Goal: Communication & Community: Share content

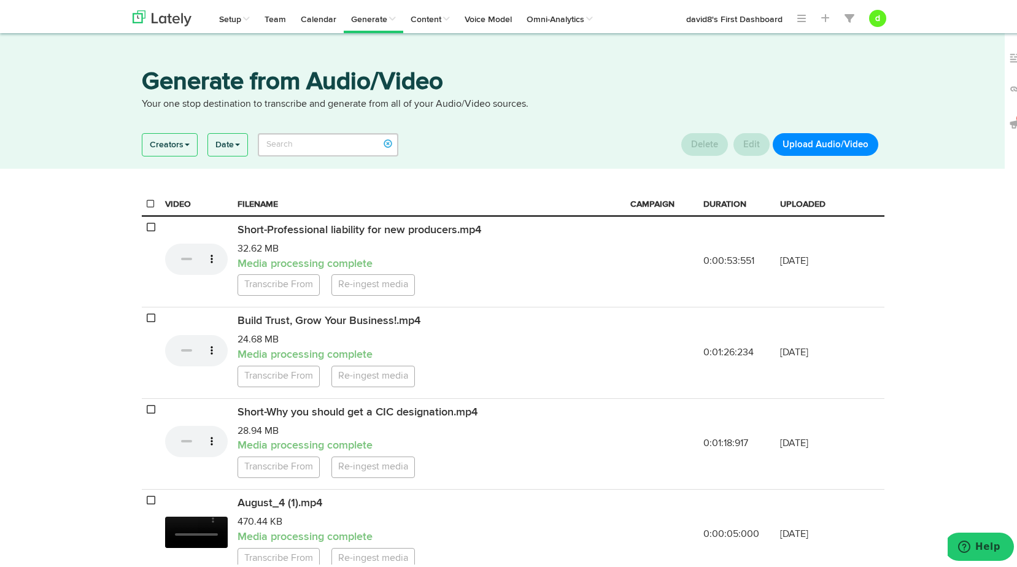
click at [822, 141] on button "Upload Audio/Video" at bounding box center [826, 142] width 106 height 23
click at [827, 142] on button "Upload Audio/Video" at bounding box center [826, 142] width 106 height 23
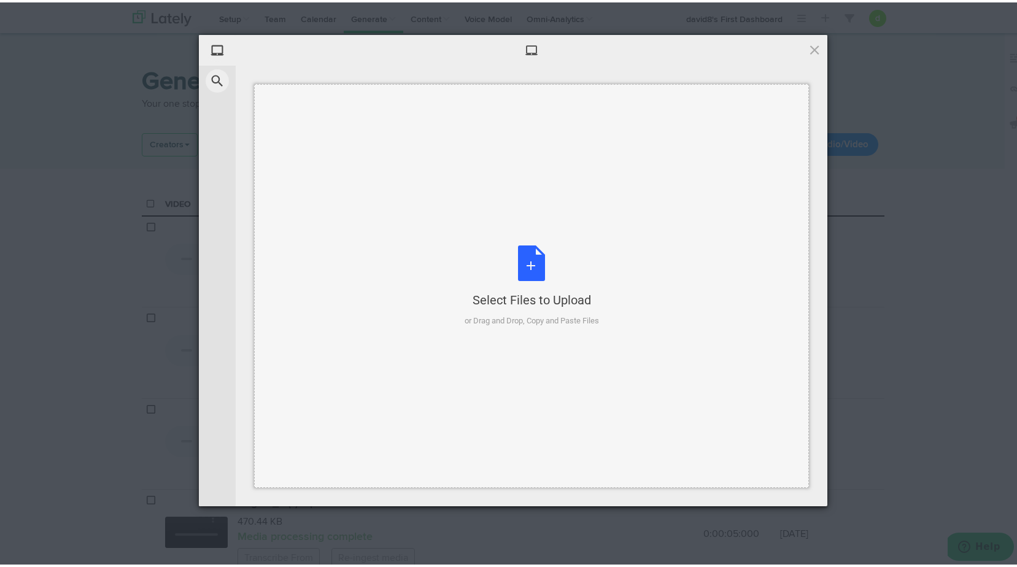
click at [546, 262] on div "Select Files to Upload or Drag and Drop, Copy and Paste Files" at bounding box center [531, 284] width 134 height 82
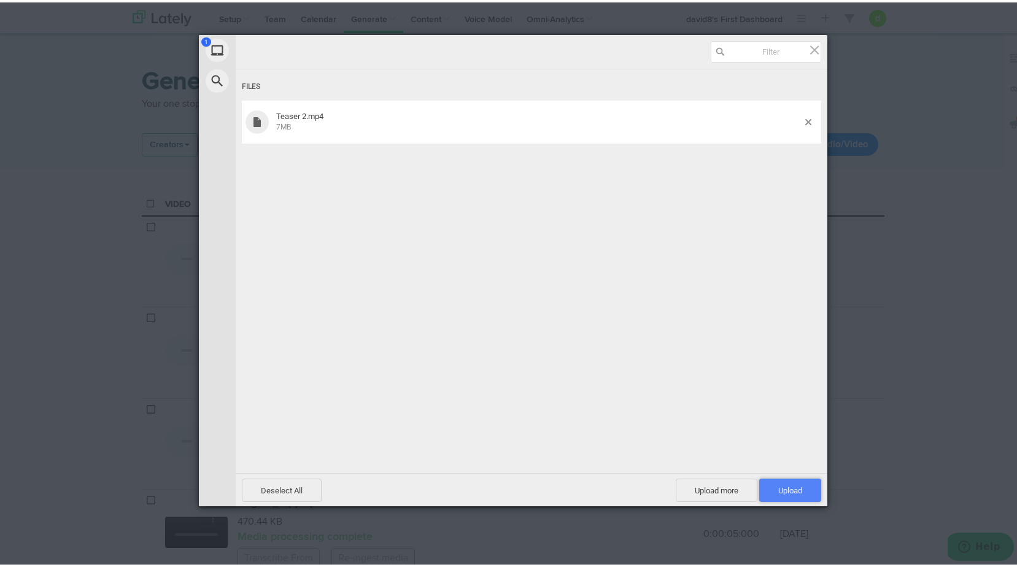
click at [780, 482] on span "Upload 1" at bounding box center [790, 487] width 62 height 23
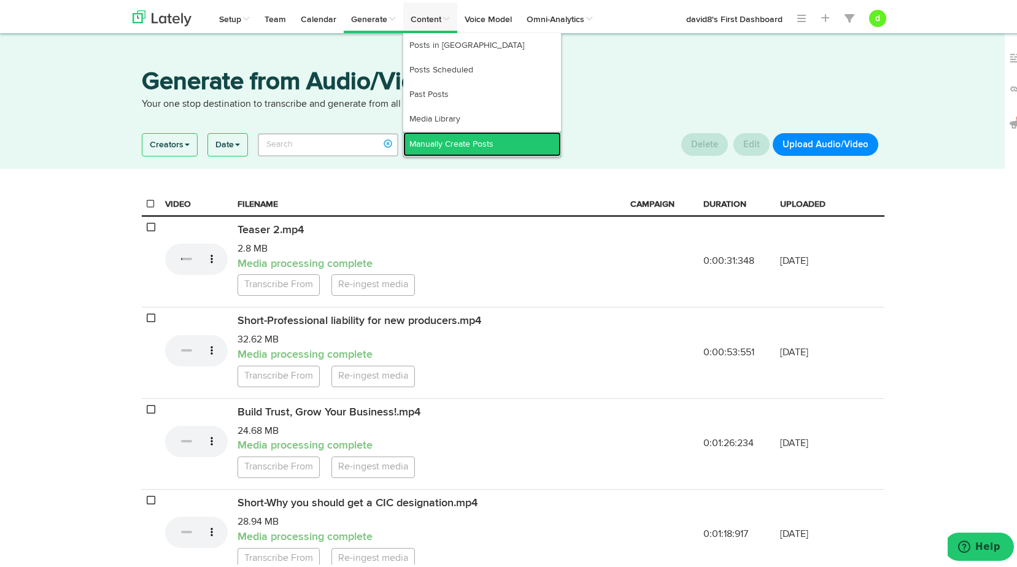
click at [421, 136] on link "Manually Create Posts" at bounding box center [482, 141] width 158 height 25
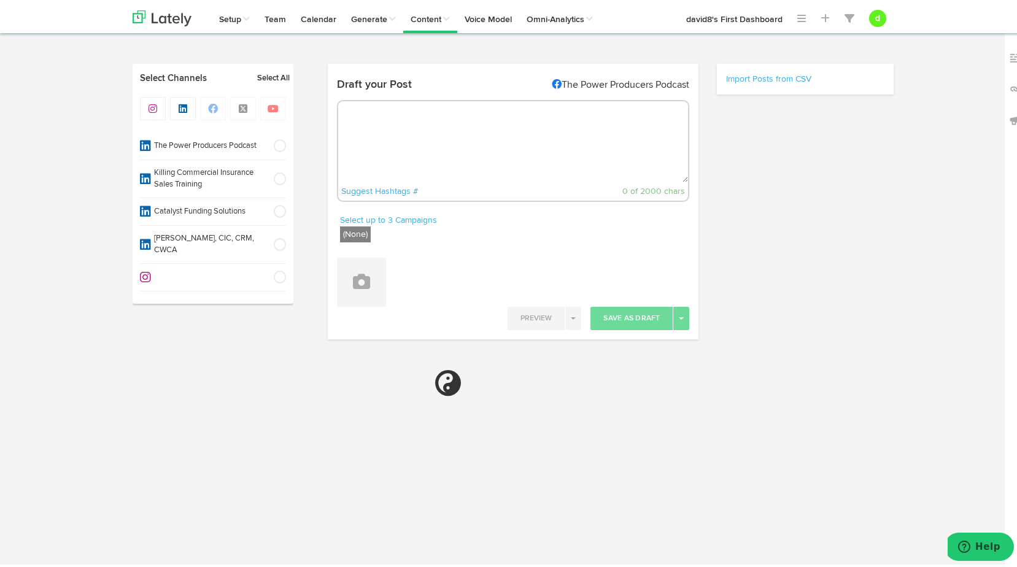
radio input "true"
select select "45"
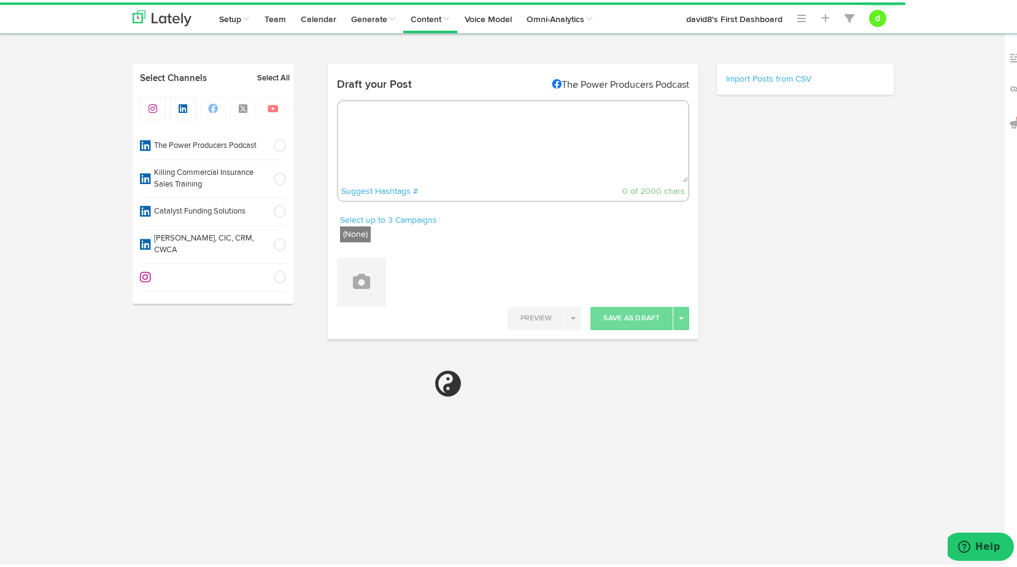
select select "11"
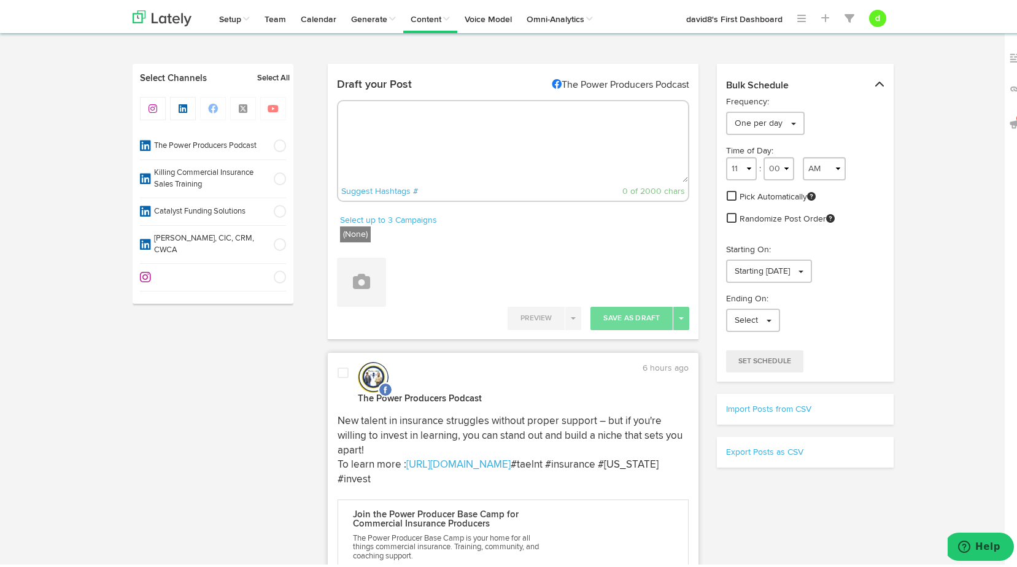
click at [382, 134] on textarea at bounding box center [513, 139] width 350 height 81
paste textarea ""Micromanaging everything? You’re building a C team—let go, hire right, and aim…"
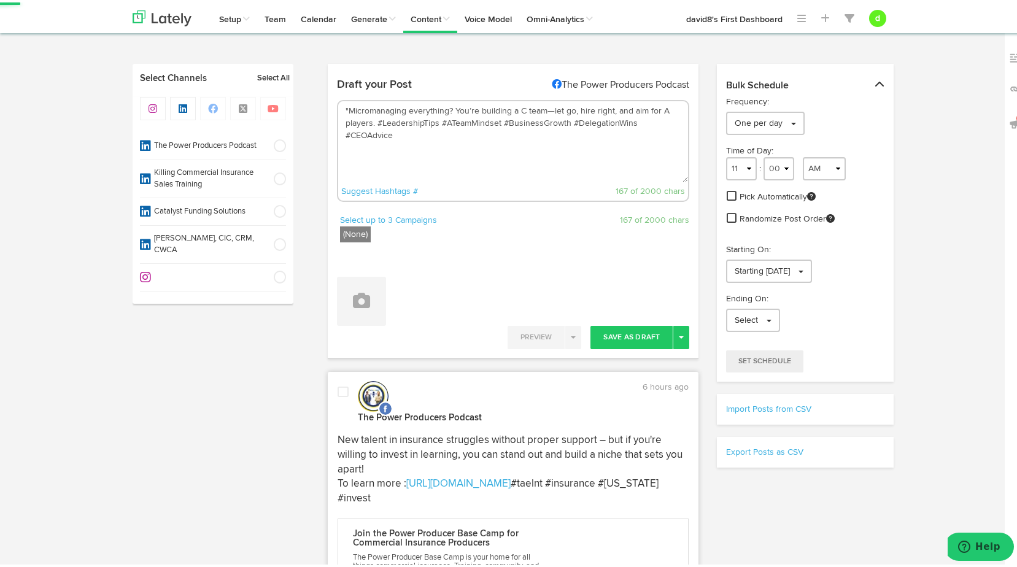
click at [342, 106] on textarea ""Micromanaging everything? You’re building a C team—let go, hire right, and aim…" at bounding box center [513, 139] width 350 height 81
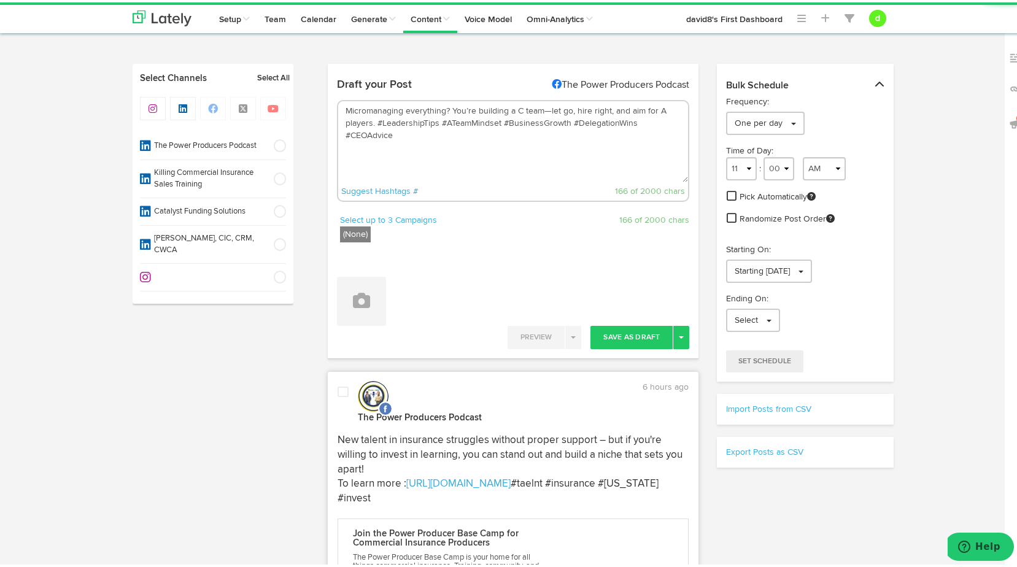
click at [371, 118] on textarea "Micromanaging everything? You’re building a C team—let go, hire right, and aim …" at bounding box center [513, 139] width 350 height 81
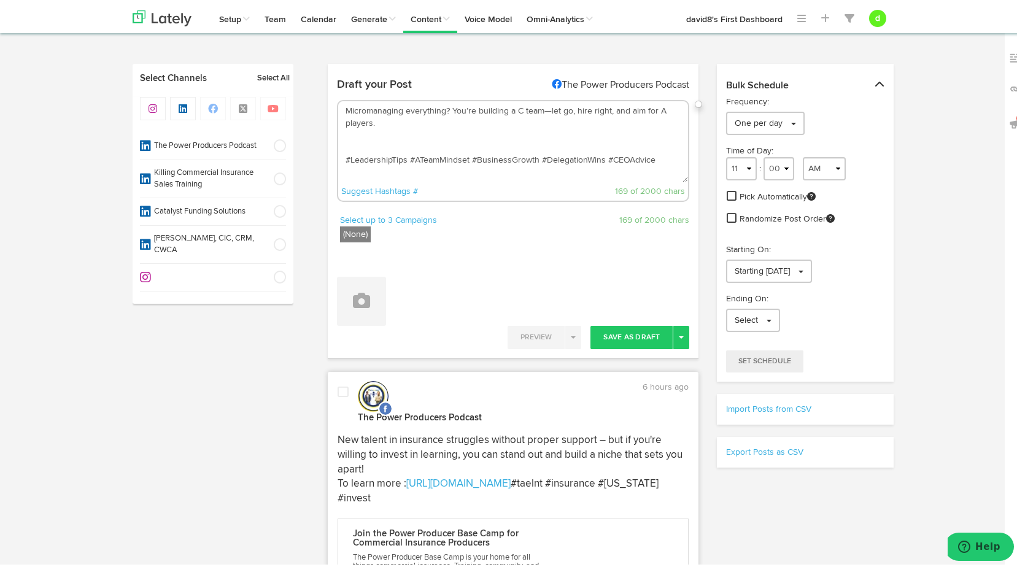
click at [341, 139] on textarea "Micromanaging everything? You’re building a C team—let go, hire right, and aim …" at bounding box center [513, 139] width 350 height 81
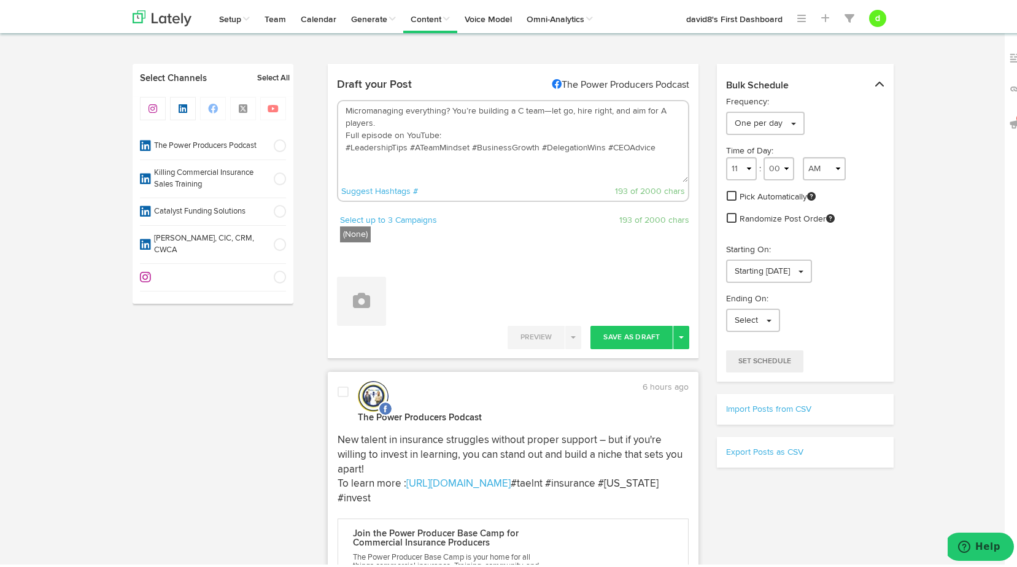
paste textarea "[URL][DOMAIN_NAME]"
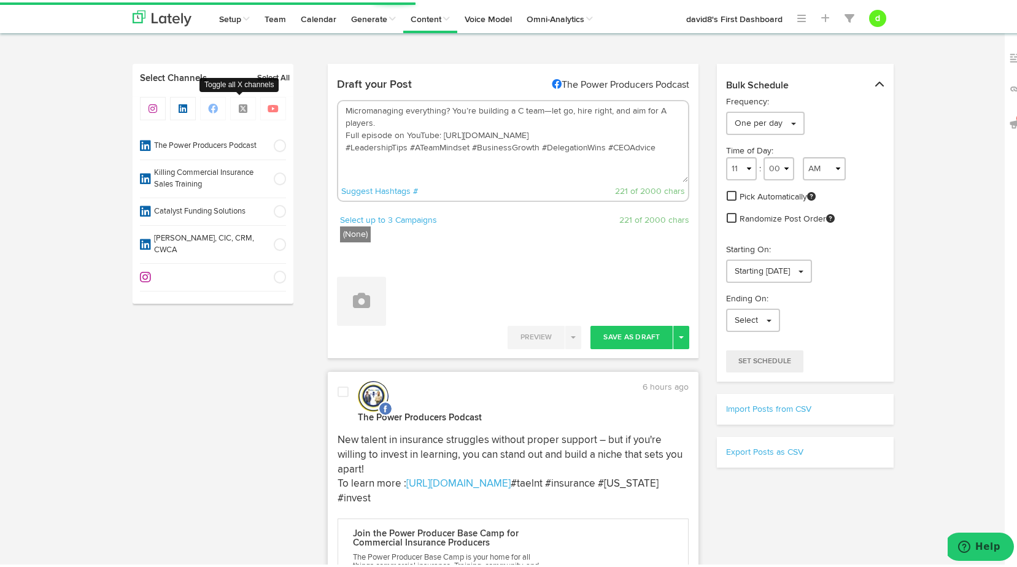
type textarea "Micromanaging everything? You’re building a C team—let go, hire right, and aim …"
click at [207, 109] on icon at bounding box center [213, 106] width 12 height 10
click at [266, 77] on link "Select All" at bounding box center [273, 76] width 33 height 12
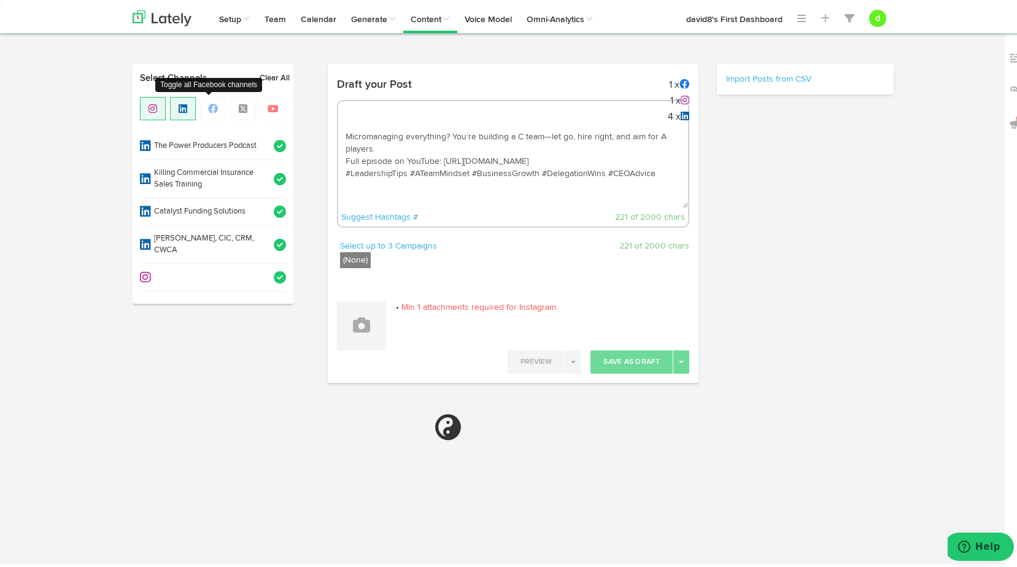
click at [207, 113] on span at bounding box center [213, 105] width 26 height 23
select select "11"
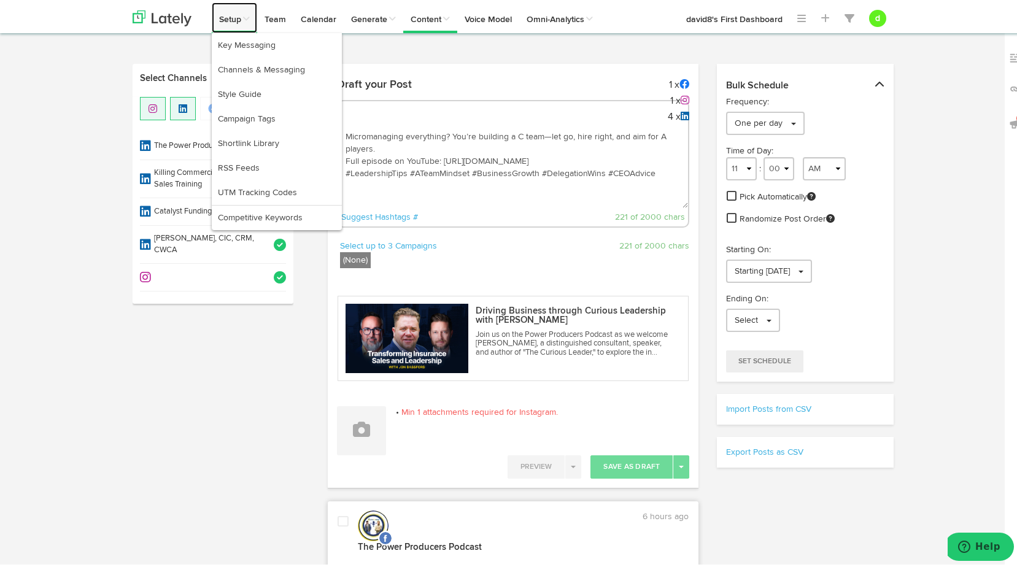
click at [241, 18] on span at bounding box center [245, 16] width 9 height 9
click at [237, 65] on link "Channels & Messaging" at bounding box center [277, 67] width 130 height 25
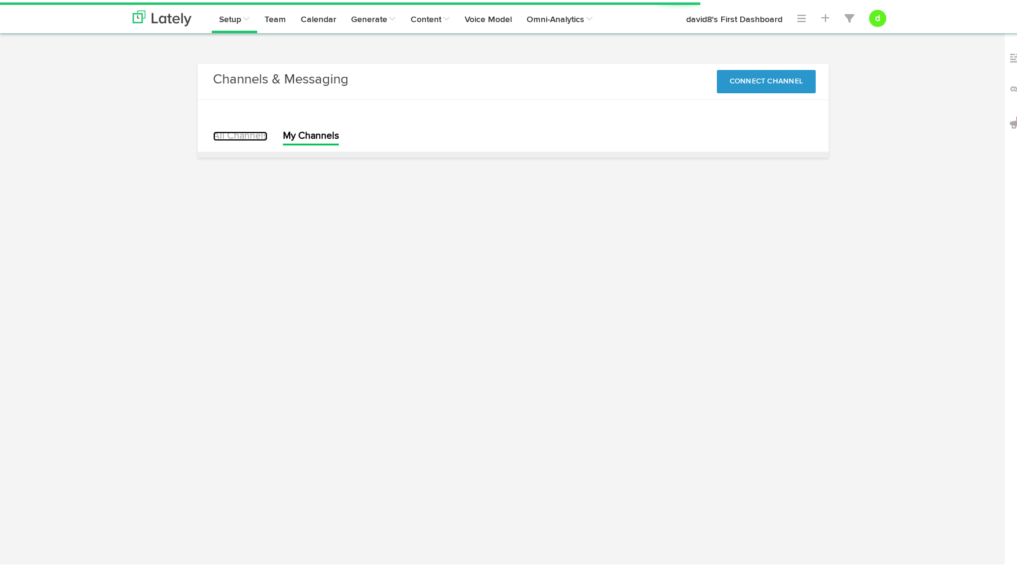
click at [223, 134] on link "All Channels" at bounding box center [240, 134] width 55 height 10
click at [302, 135] on link "My Channels" at bounding box center [311, 134] width 56 height 10
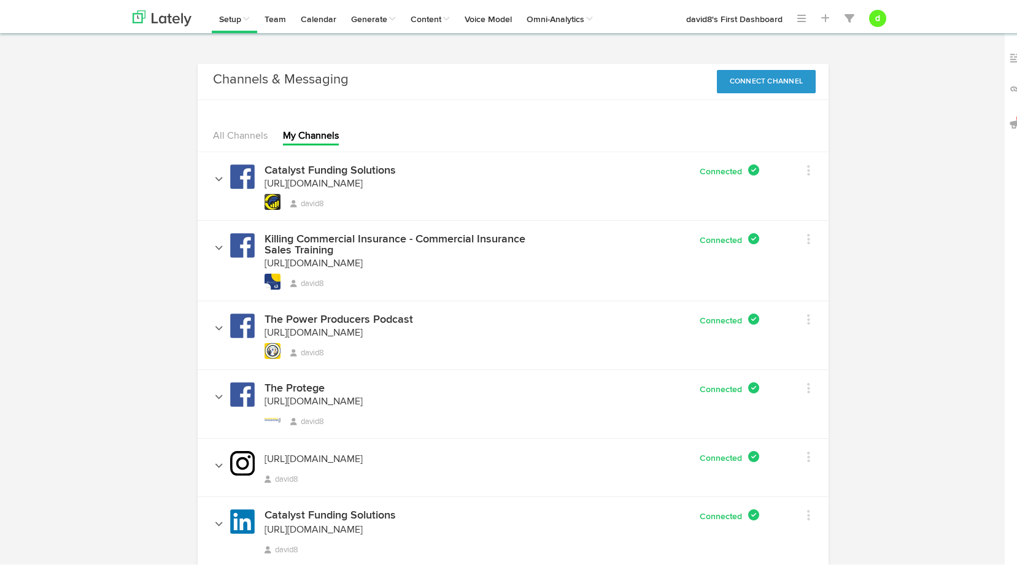
click at [237, 139] on li "All Channels" at bounding box center [240, 135] width 55 height 16
click at [292, 133] on link "My Channels" at bounding box center [311, 134] width 56 height 10
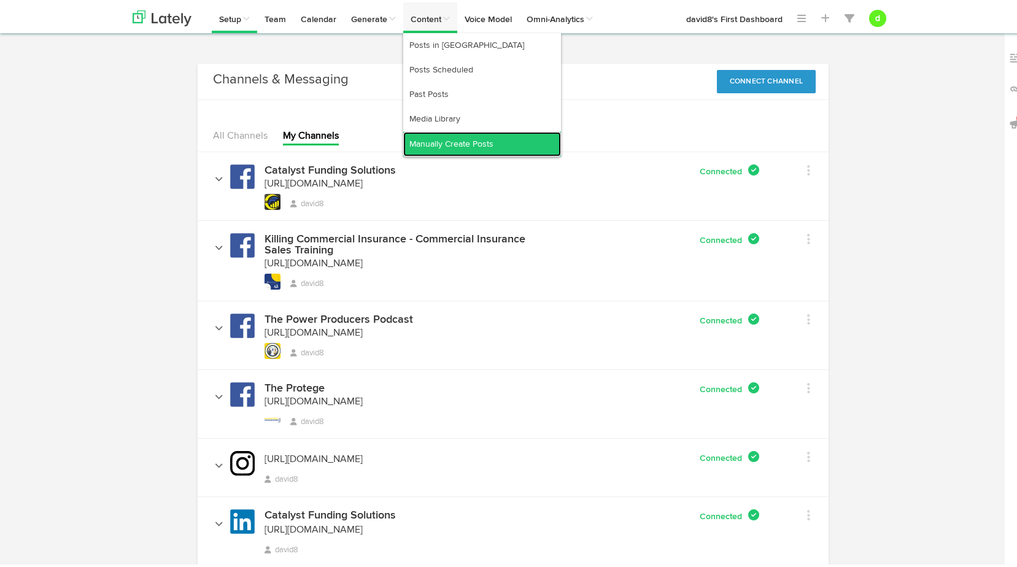
click at [447, 144] on link "Manually Create Posts" at bounding box center [482, 141] width 158 height 25
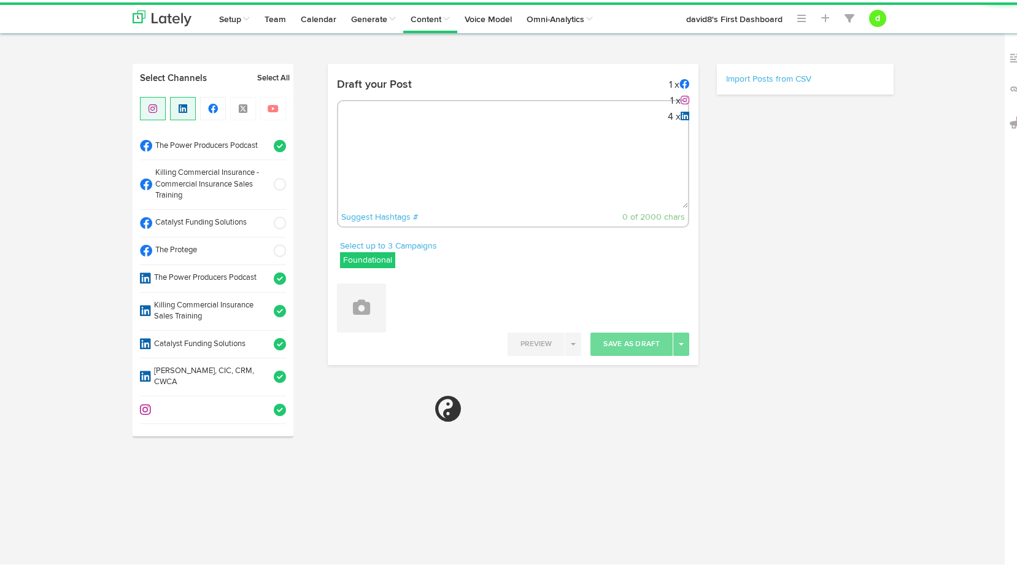
radio input "true"
select select "47"
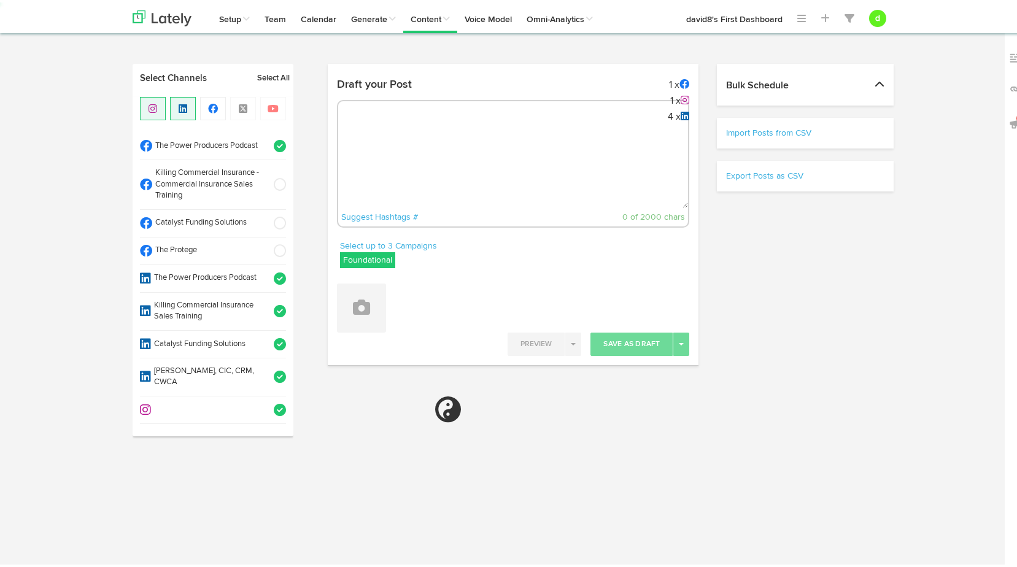
select select "11"
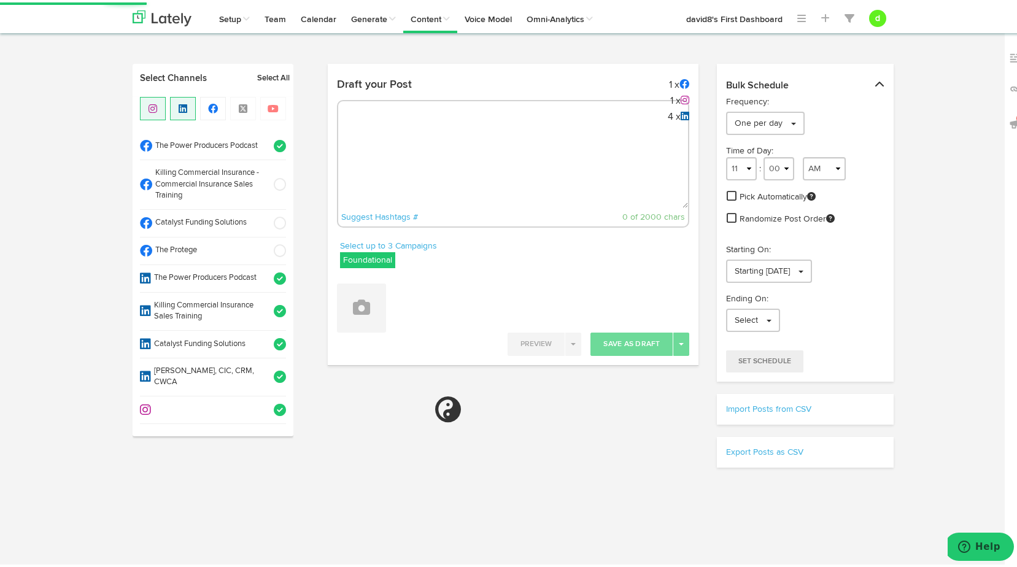
click at [275, 278] on span at bounding box center [276, 276] width 20 height 12
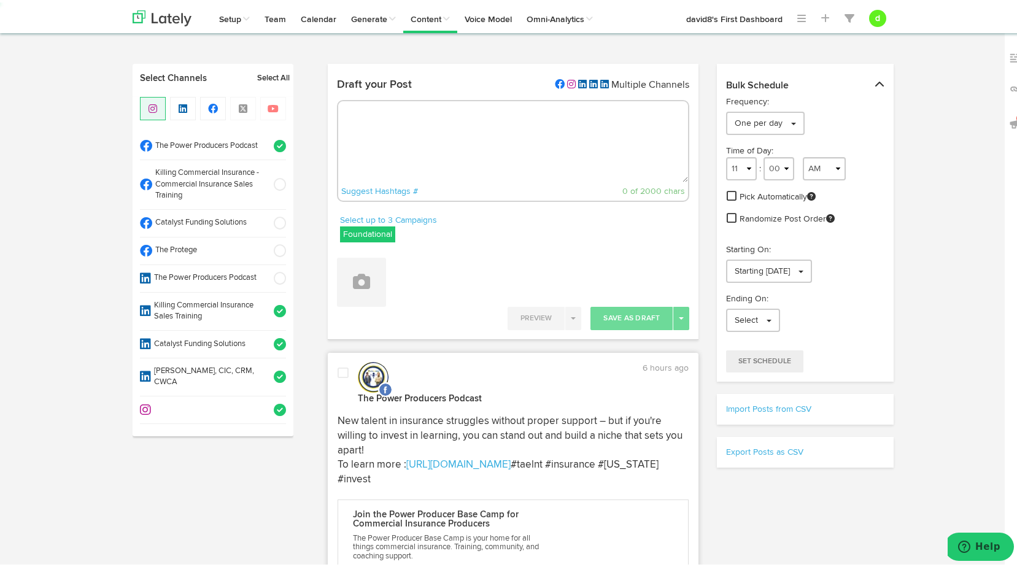
click at [272, 306] on span at bounding box center [276, 309] width 20 height 12
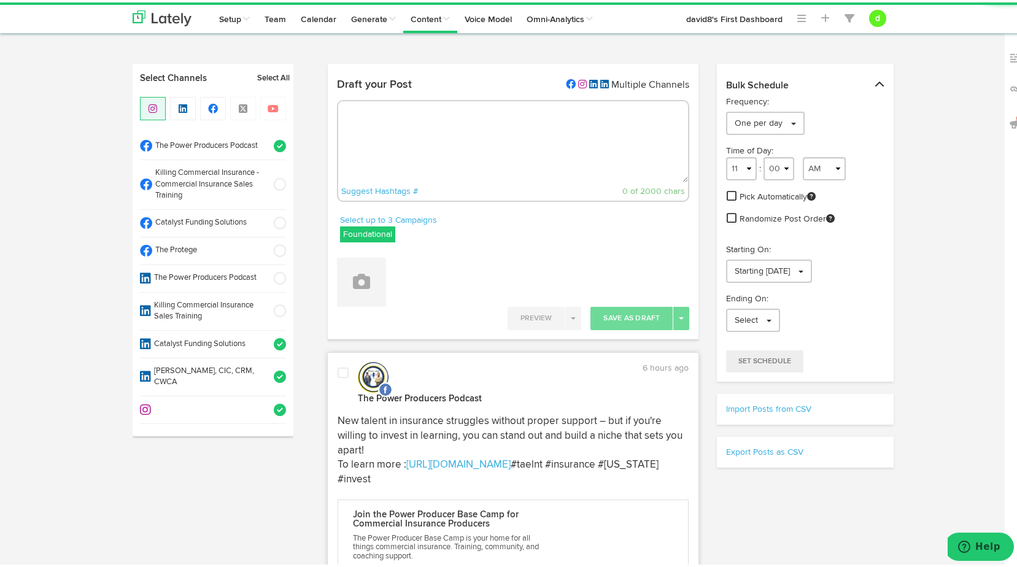
click at [276, 338] on span at bounding box center [276, 342] width 20 height 12
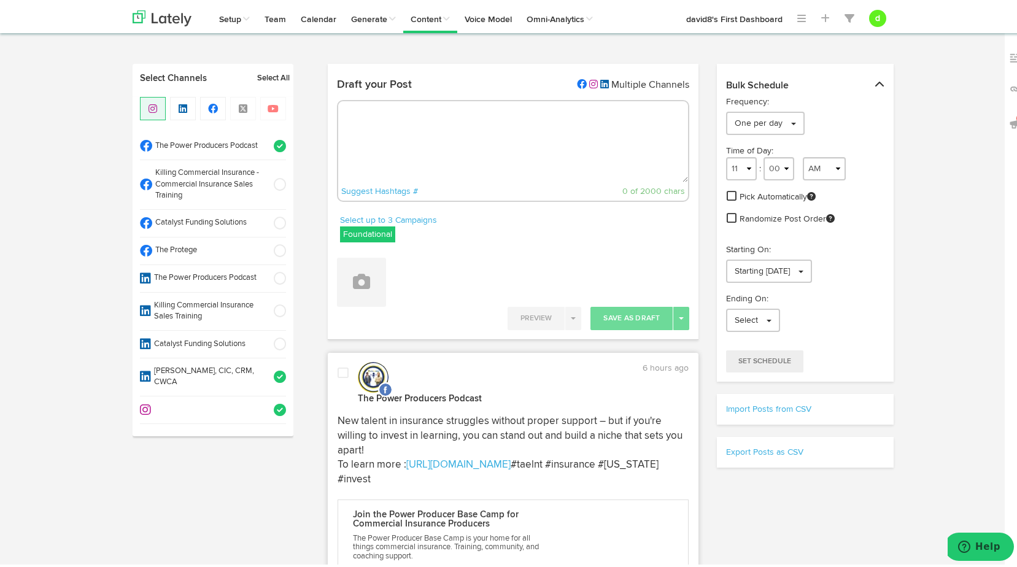
click at [273, 371] on span at bounding box center [276, 374] width 20 height 12
click at [275, 404] on span at bounding box center [276, 407] width 20 height 12
click at [384, 232] on label "Foundational" at bounding box center [367, 232] width 55 height 16
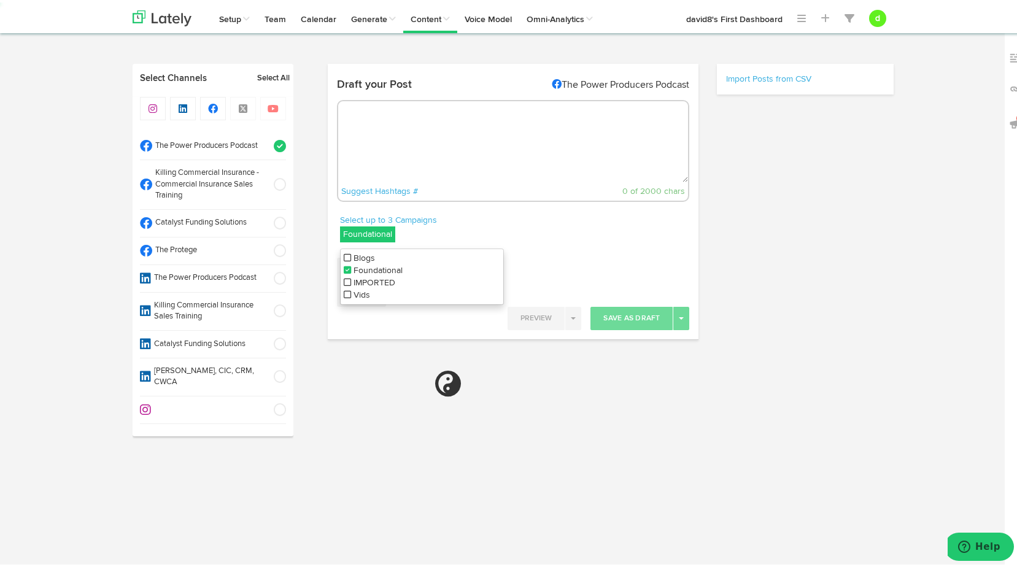
select select "11"
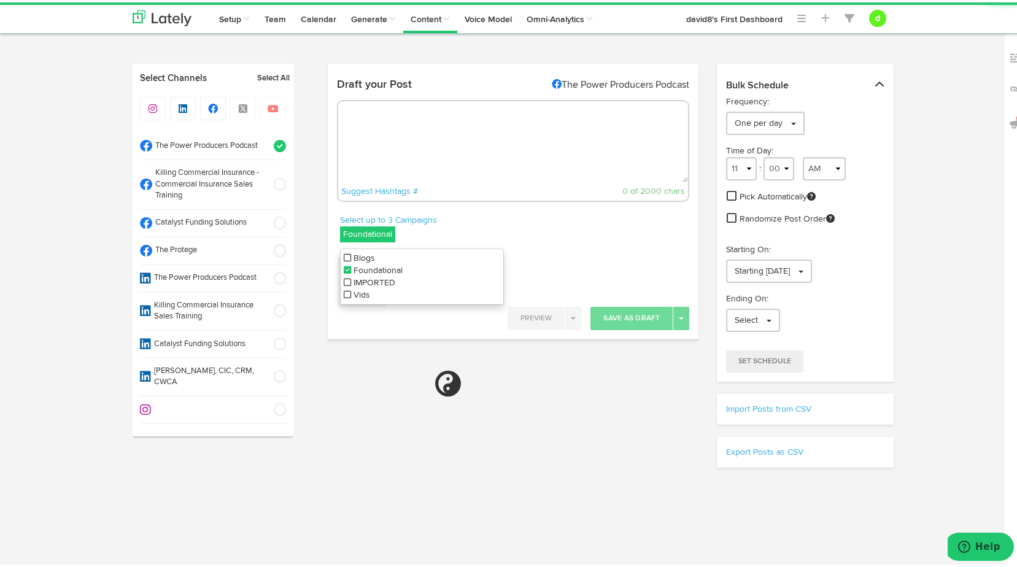
click at [341, 297] on li "Vids" at bounding box center [422, 293] width 163 height 12
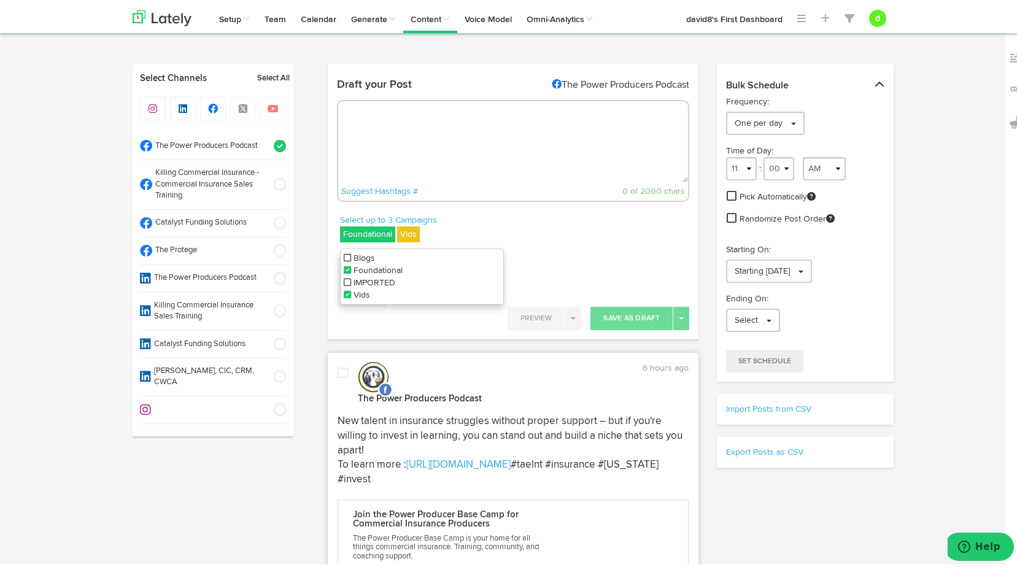
click at [345, 269] on icon at bounding box center [347, 267] width 7 height 9
click at [417, 134] on textarea at bounding box center [513, 139] width 350 height 81
paste textarea "[URL][DOMAIN_NAME]"
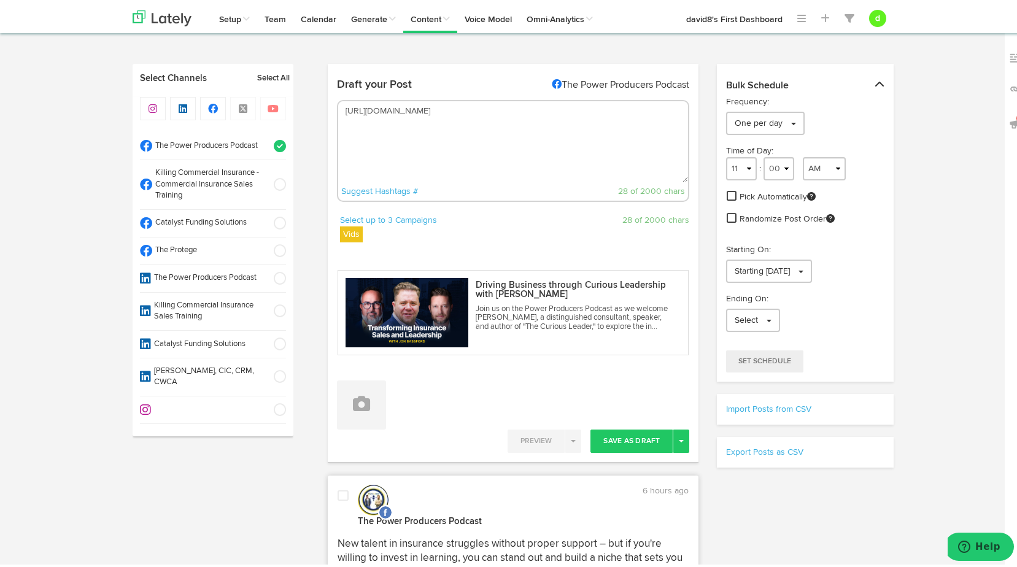
drag, startPoint x: 341, startPoint y: 105, endPoint x: 327, endPoint y: 74, distance: 33.8
click at [339, 105] on textarea "[URL][DOMAIN_NAME]" at bounding box center [513, 139] width 350 height 81
click at [345, 110] on textarea "[URL][DOMAIN_NAME]" at bounding box center [513, 139] width 350 height 81
paste textarea ""Micromanaging everything? You’re building a C team—let go, hire right, and aim…"
drag, startPoint x: 371, startPoint y: 117, endPoint x: 416, endPoint y: 141, distance: 51.3
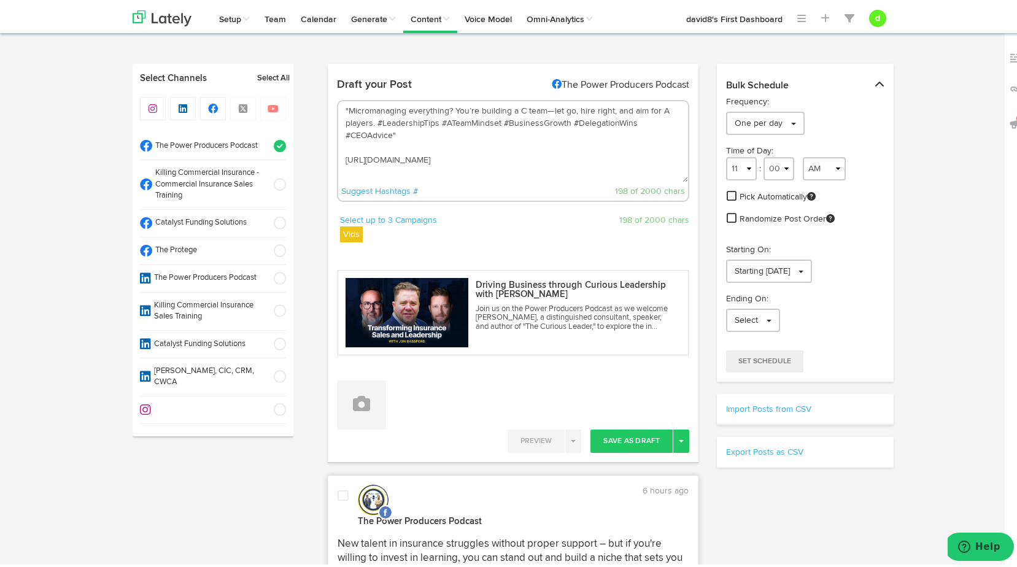
click at [416, 141] on textarea ""Micromanaging everything? You’re building a C team—let go, hire right, and aim…" at bounding box center [513, 139] width 350 height 81
click at [466, 135] on textarea ""Micromanaging everything? You’re building a C team—let go, hire right, and aim…" at bounding box center [513, 139] width 350 height 81
paste textarea "#LeadershipTips #ATeamMindset #BusinessGrowth #DelegationWins #CEOAdvice""
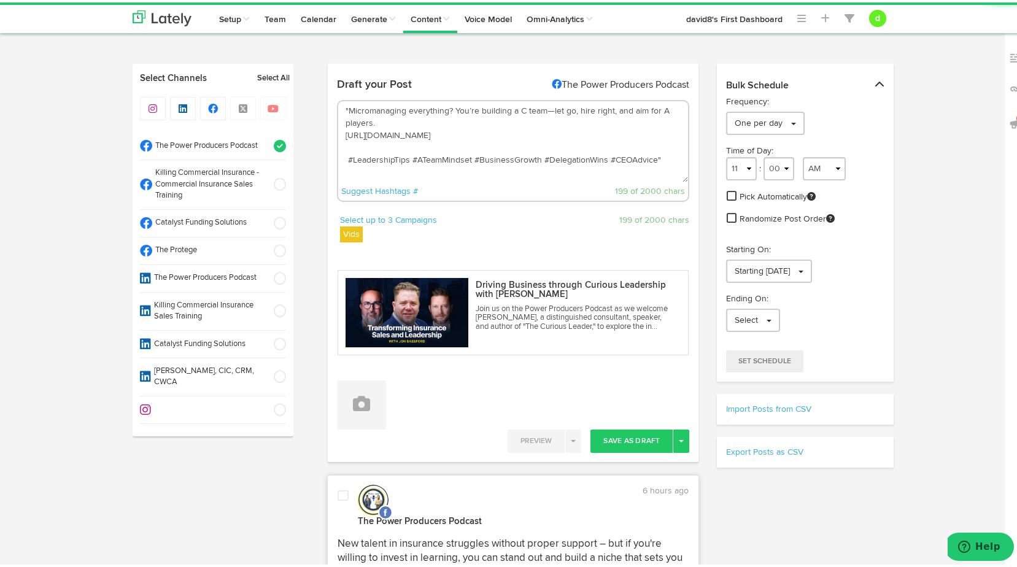
click at [344, 156] on textarea ""Micromanaging everything? You’re building a C team—let go, hire right, and aim…" at bounding box center [513, 139] width 350 height 81
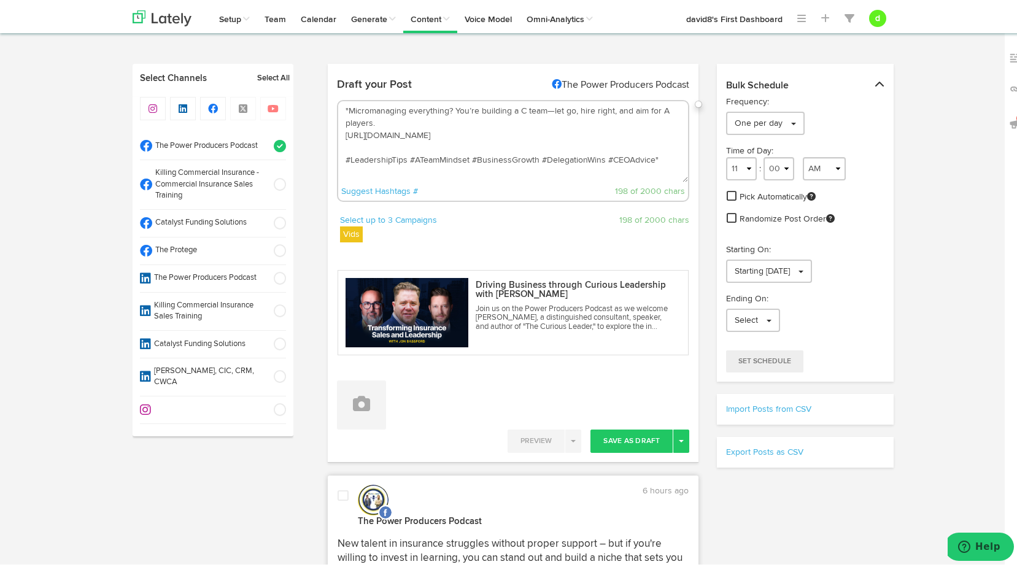
click at [656, 157] on textarea ""Micromanaging everything? You’re building a C team—let go, hire right, and aim…" at bounding box center [513, 139] width 350 height 81
drag, startPoint x: 340, startPoint y: 157, endPoint x: 347, endPoint y: 155, distance: 7.0
click at [341, 158] on textarea ""Micromanaging everything? You’re building a C team—let go, hire right, and aim…" at bounding box center [513, 139] width 350 height 81
click at [341, 130] on textarea ""Micromanaging everything? You’re building a C team—let go, hire right, and aim…" at bounding box center [513, 139] width 350 height 81
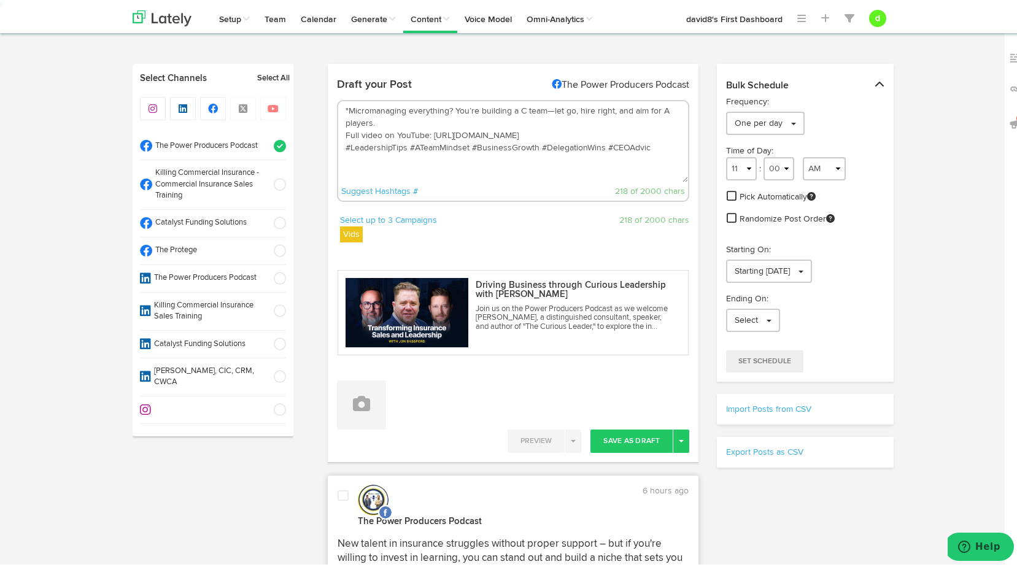
click at [377, 120] on textarea ""Micromanaging everything? You’re building a C team—let go, hire right, and aim…" at bounding box center [513, 139] width 350 height 81
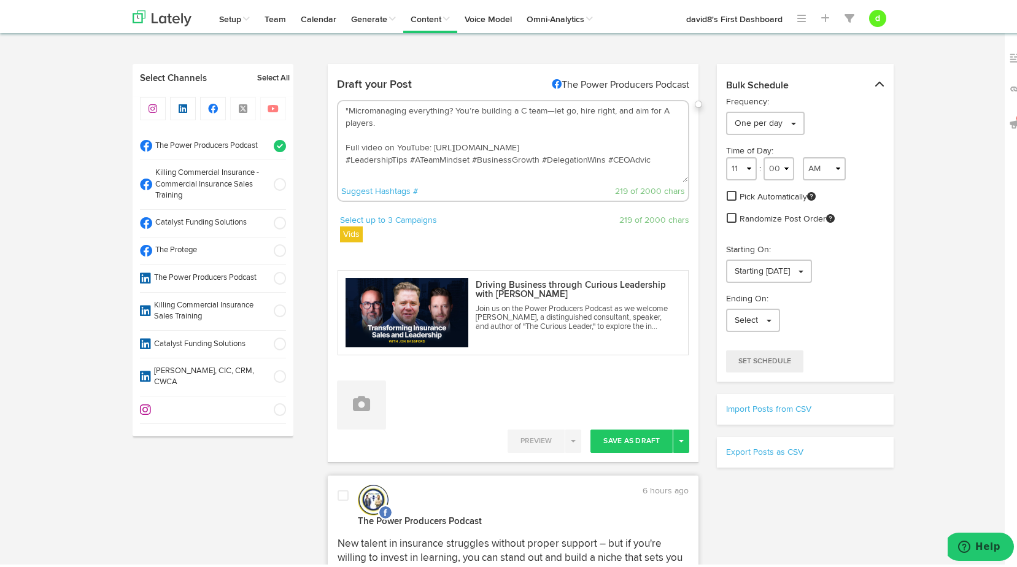
click at [565, 139] on textarea ""Micromanaging everything? You’re building a C team—let go, hire right, and aim…" at bounding box center [513, 139] width 350 height 81
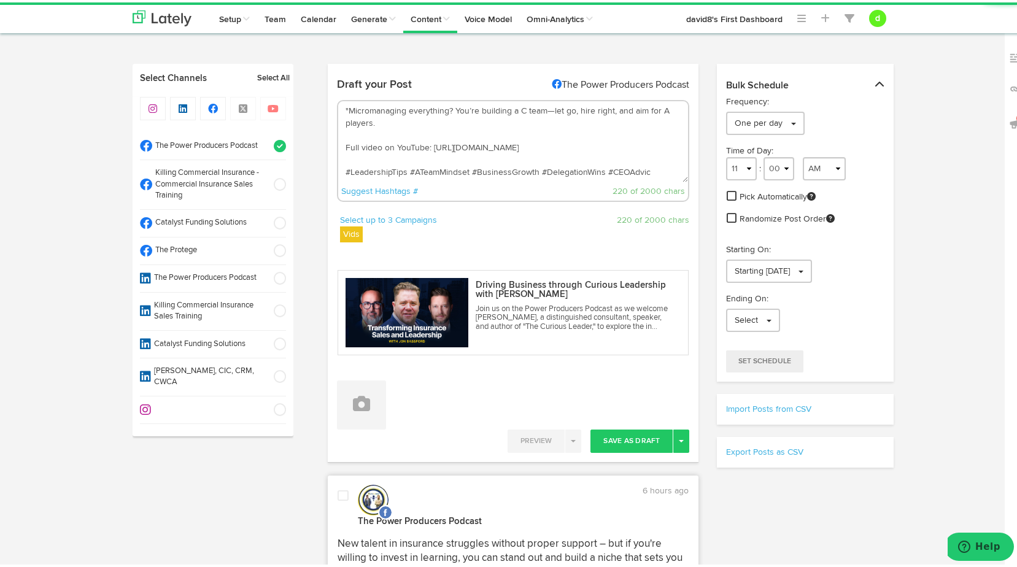
click at [344, 106] on textarea ""Micromanaging everything? You’re building a C team—let go, hire right, and aim…" at bounding box center [513, 139] width 350 height 81
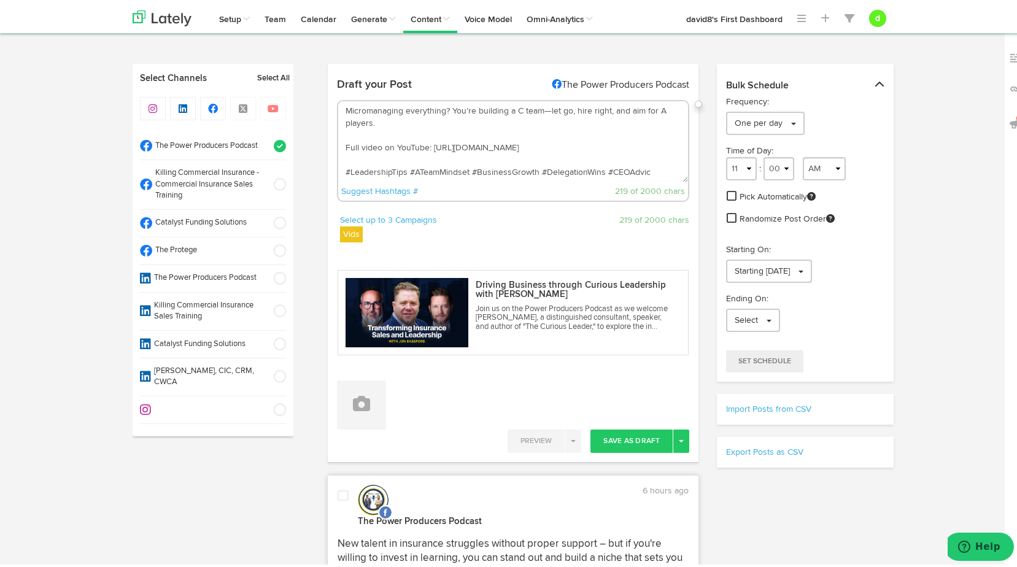
scroll to position [12, 0]
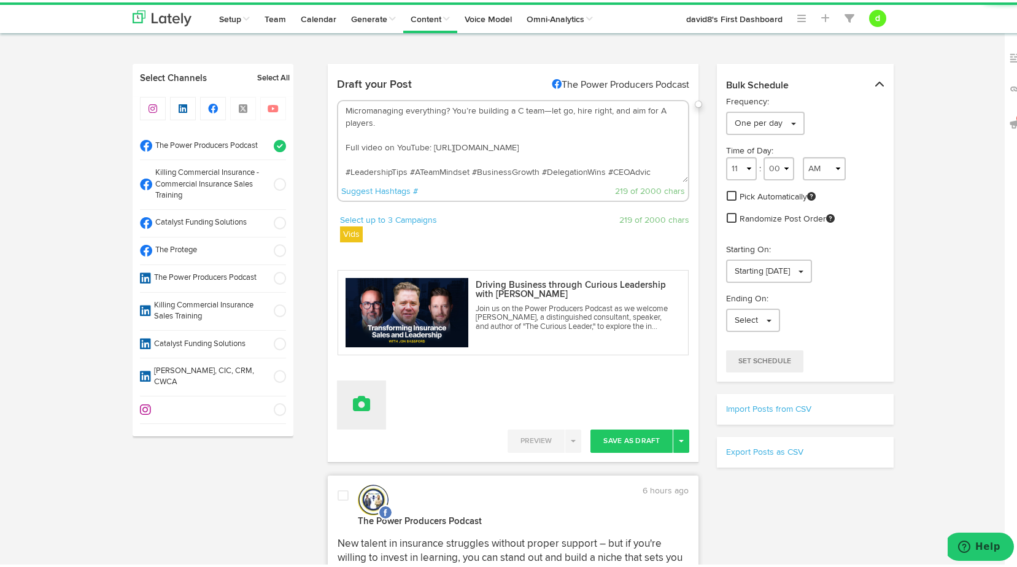
type textarea "Micromanaging everything? You’re building a C team—let go, hire right, and aim …"
click at [355, 406] on icon at bounding box center [361, 401] width 17 height 17
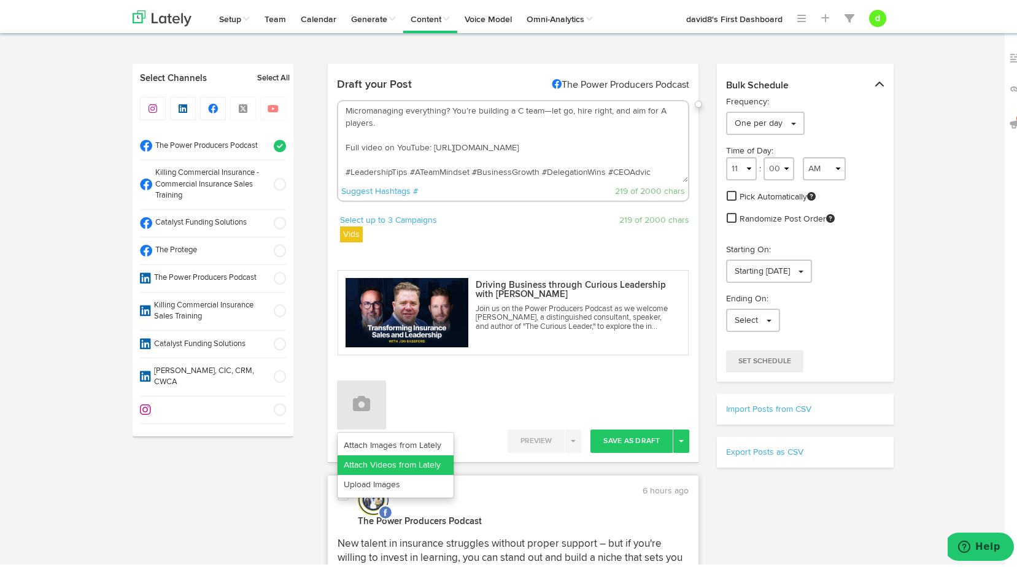
click at [375, 460] on link "Attach Videos from Lately" at bounding box center [395, 463] width 116 height 20
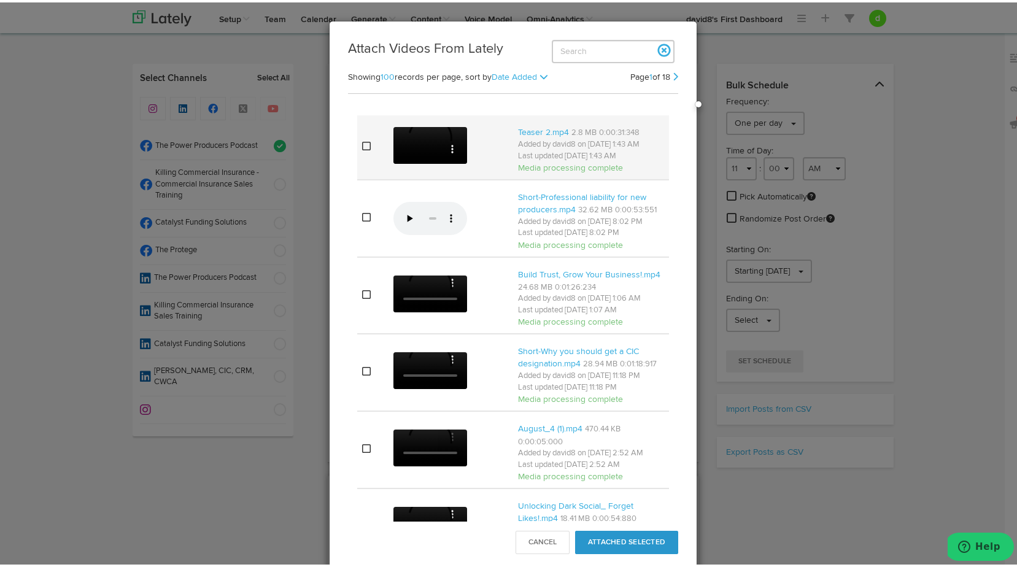
click at [362, 144] on icon at bounding box center [366, 144] width 9 height 10
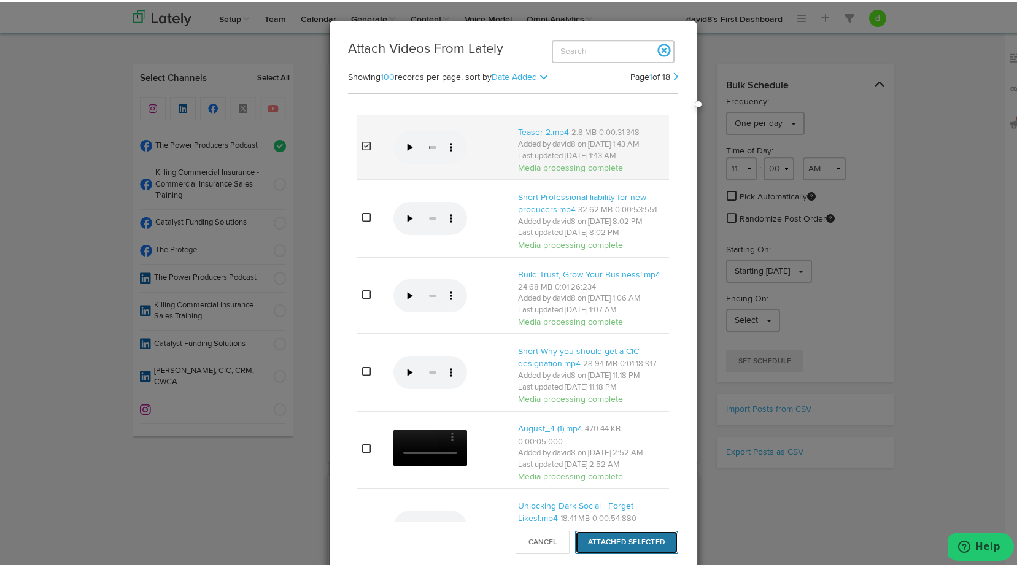
click at [614, 542] on button "Attached Selected" at bounding box center [626, 539] width 103 height 23
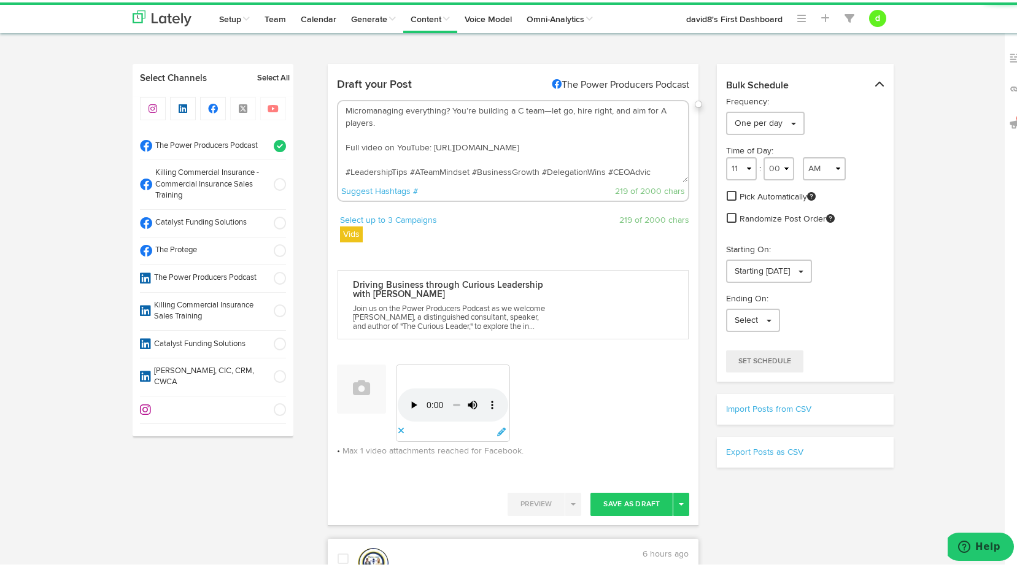
scroll to position [0, 0]
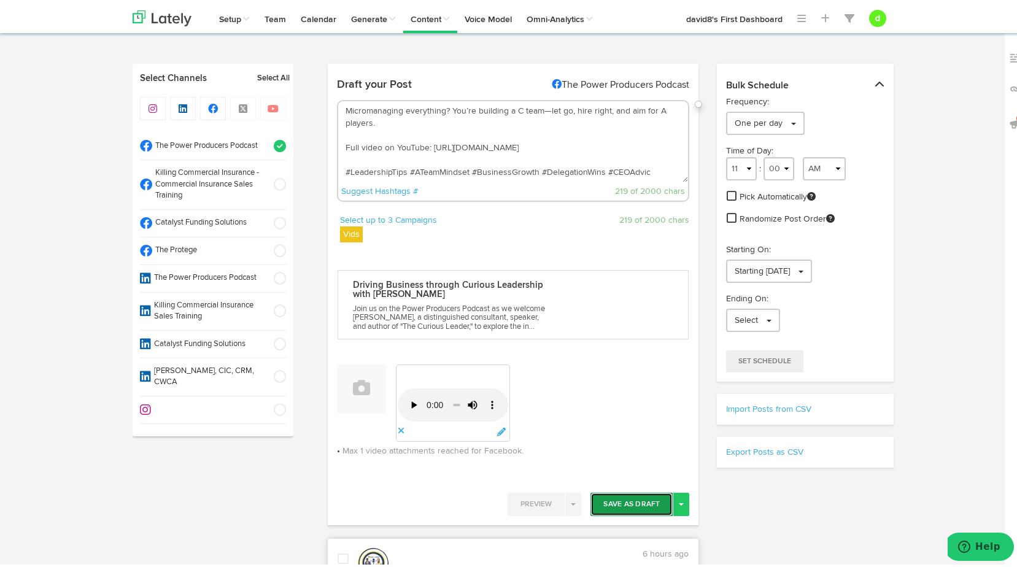
click at [634, 513] on button "Save As Draft" at bounding box center [631, 501] width 82 height 23
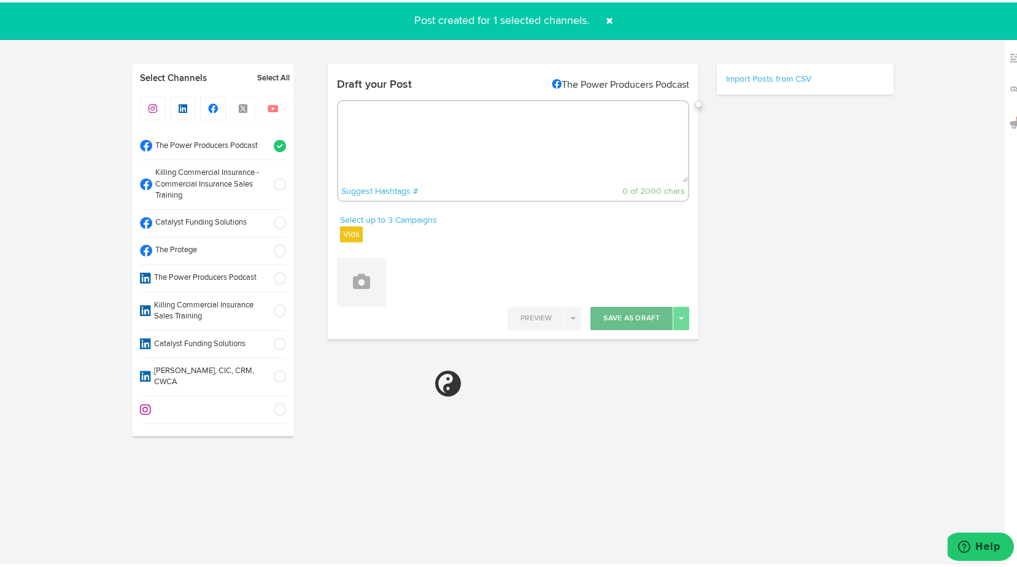
select select "11"
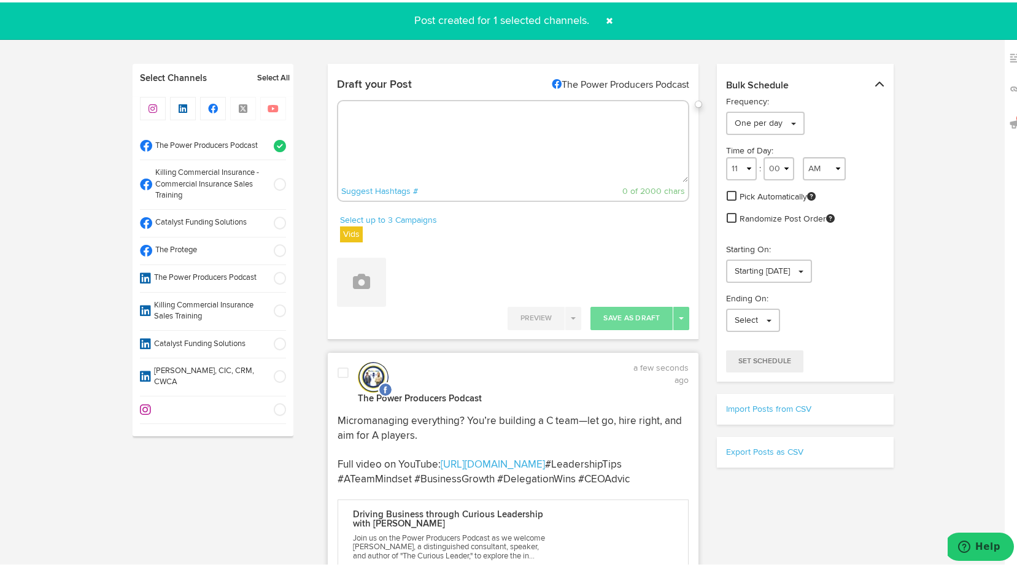
click at [337, 369] on span at bounding box center [342, 370] width 11 height 12
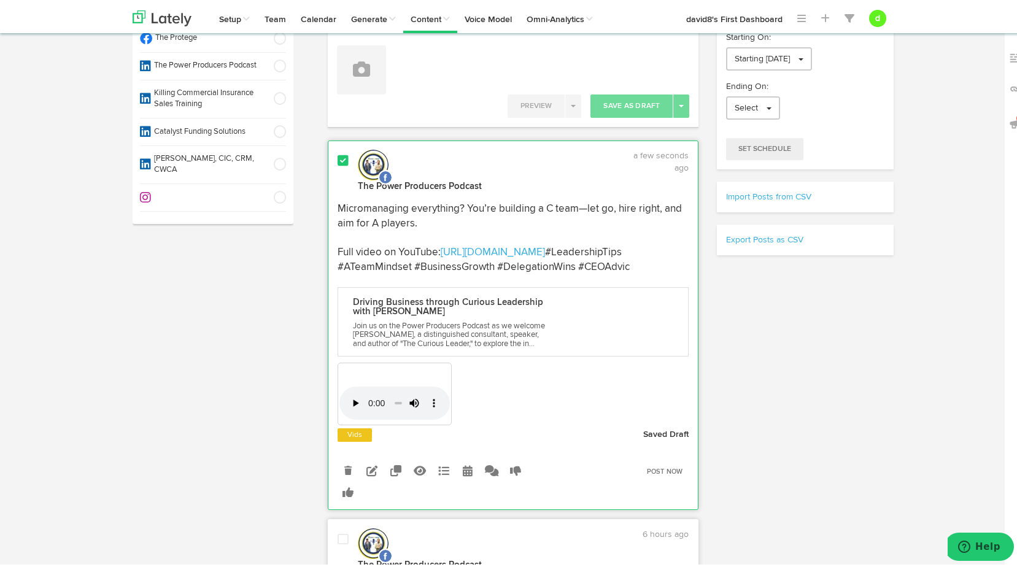
scroll to position [245, 0]
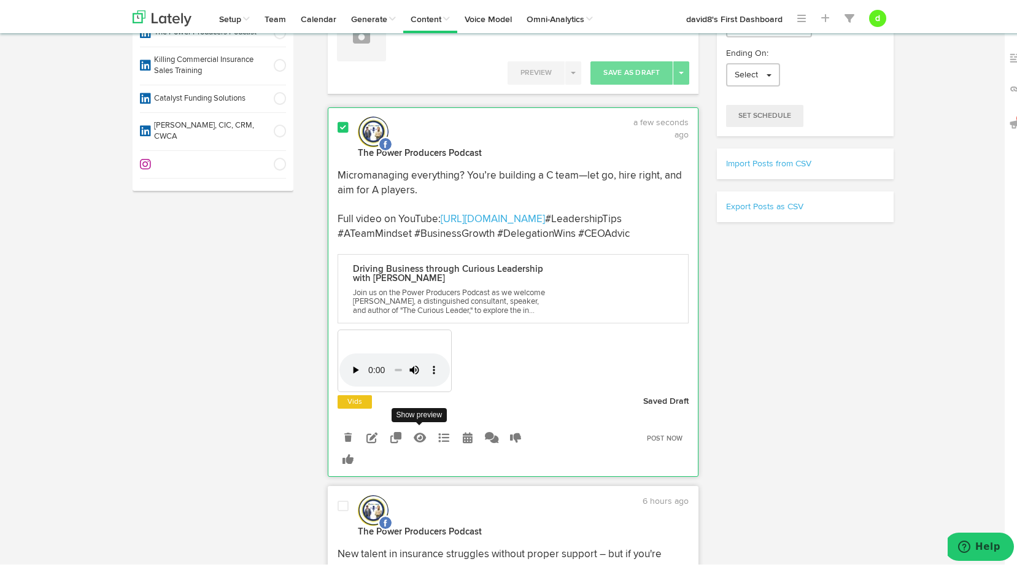
click at [415, 441] on icon at bounding box center [420, 435] width 12 height 11
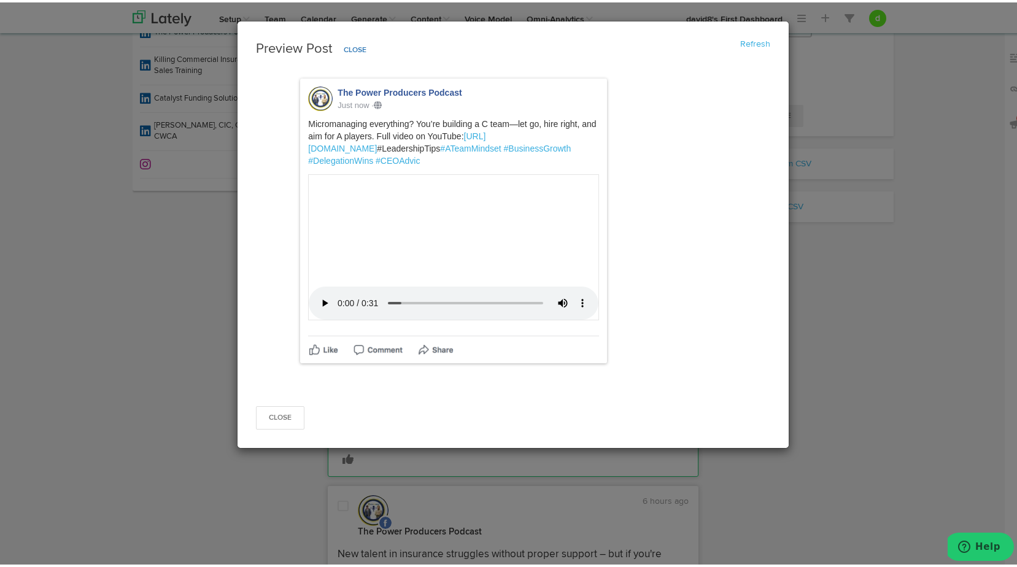
scroll to position [44, 0]
click at [280, 427] on button "Close" at bounding box center [280, 415] width 48 height 23
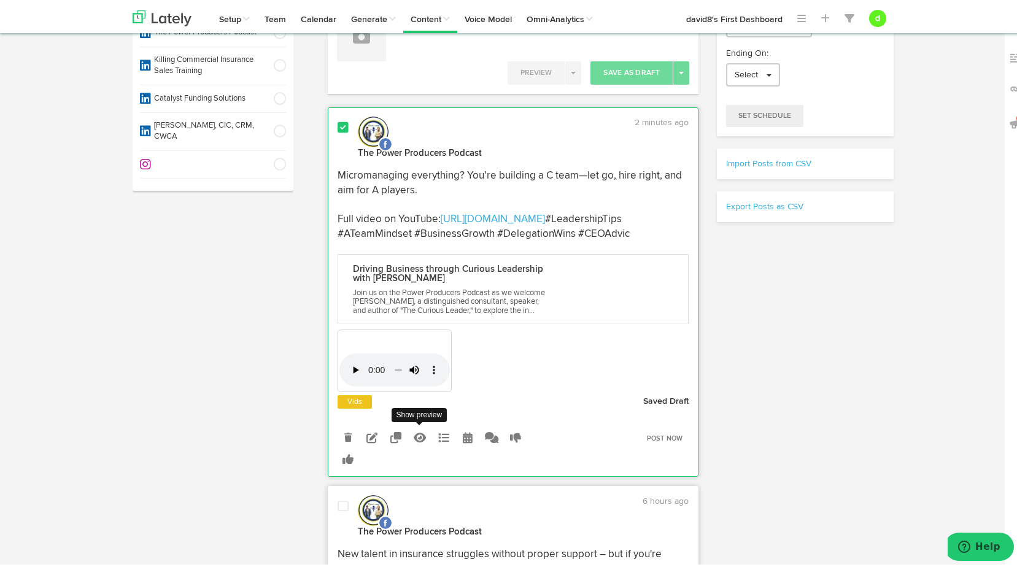
click at [416, 441] on icon at bounding box center [420, 435] width 12 height 11
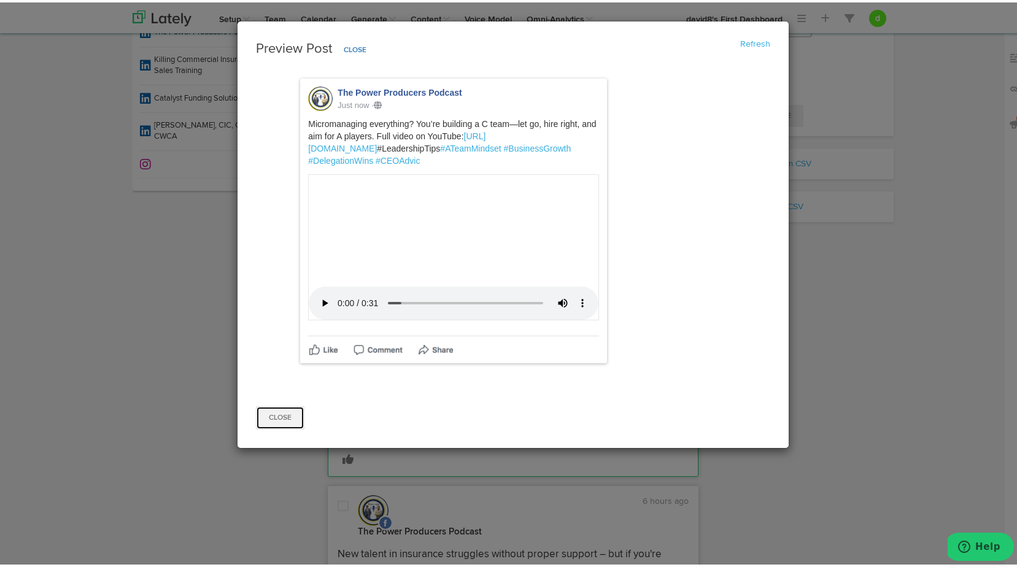
click at [288, 427] on button "Close" at bounding box center [280, 415] width 48 height 23
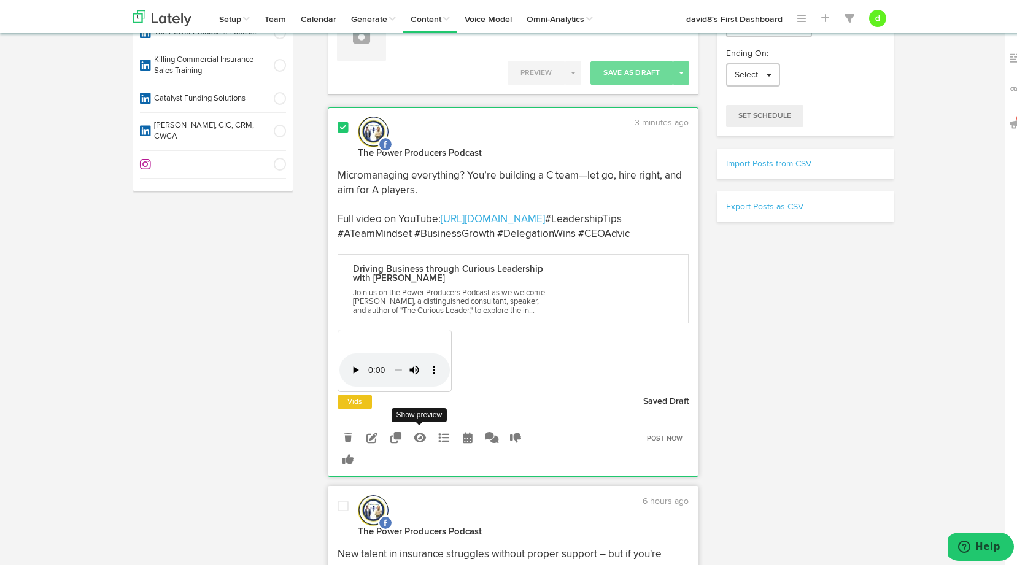
click at [417, 441] on icon at bounding box center [420, 435] width 12 height 11
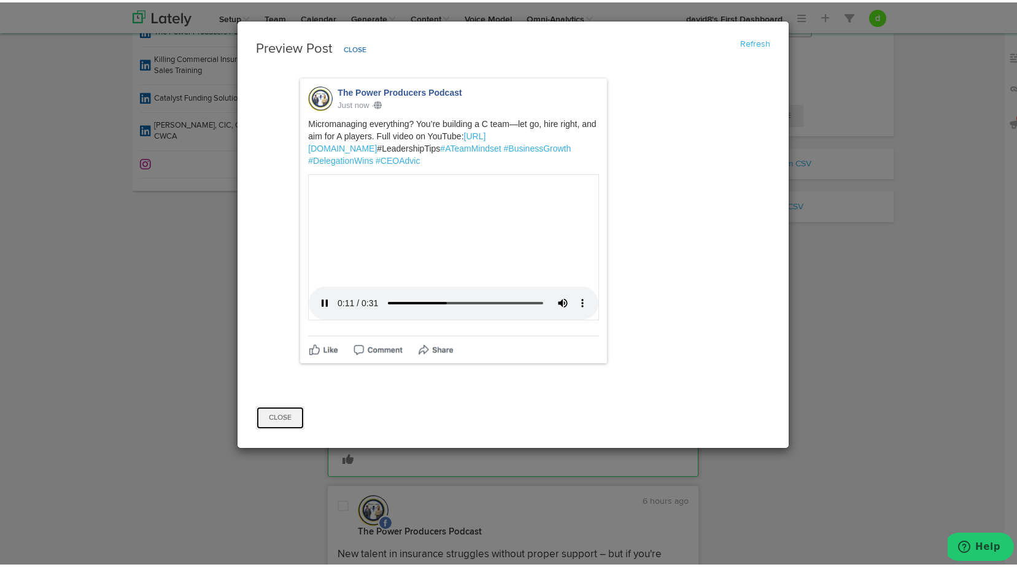
click at [276, 427] on button "Close" at bounding box center [280, 415] width 48 height 23
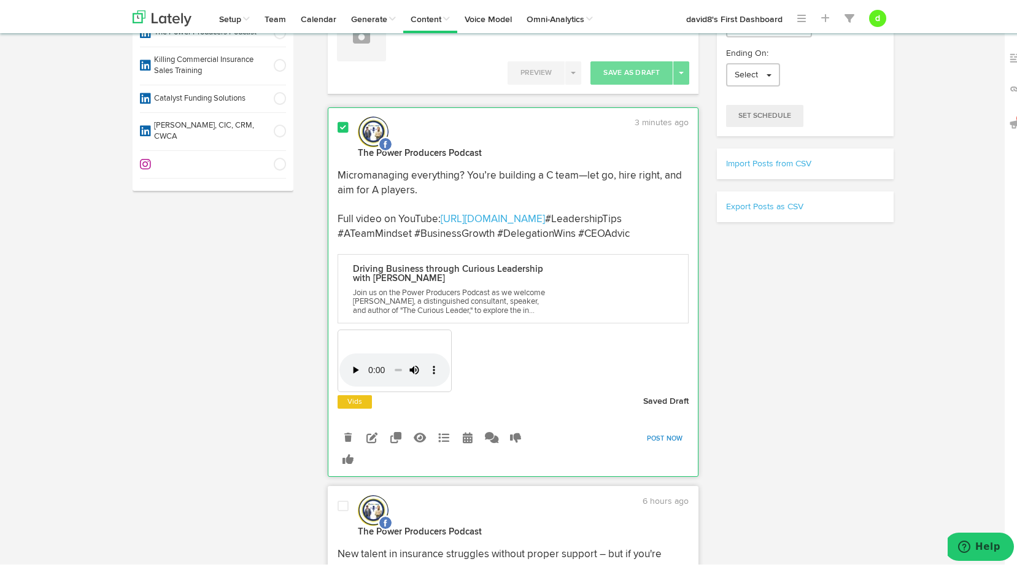
click at [646, 445] on link "Post Now" at bounding box center [665, 436] width 48 height 17
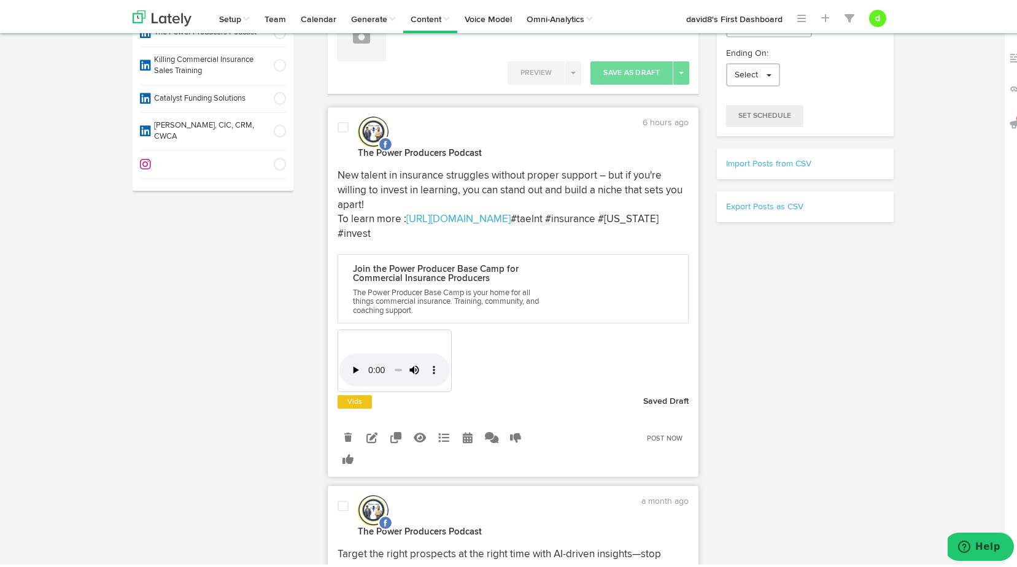
scroll to position [0, 0]
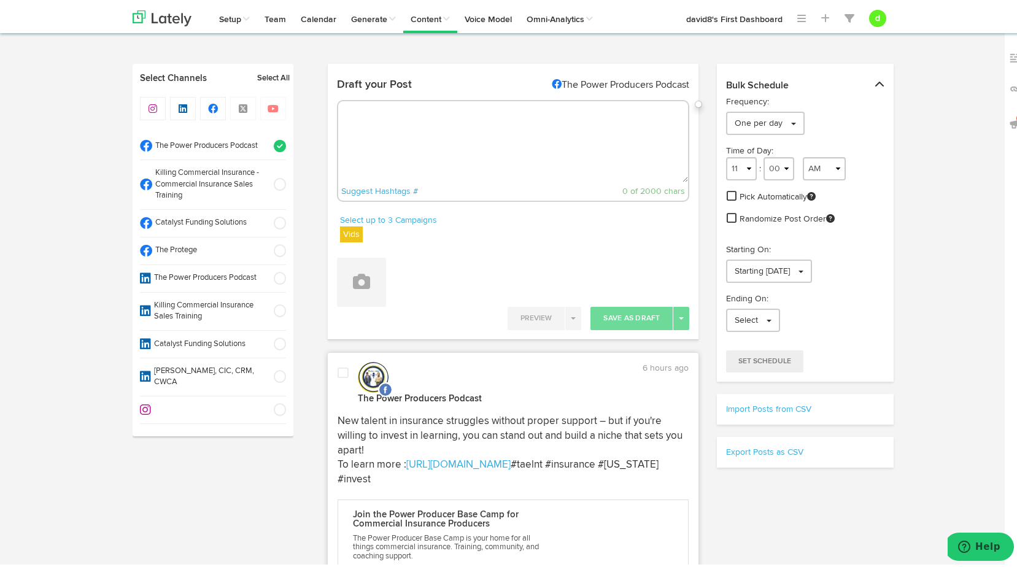
click at [274, 255] on li "The Protege" at bounding box center [213, 249] width 146 height 28
click at [274, 145] on span at bounding box center [276, 143] width 20 height 12
click at [383, 136] on textarea at bounding box center [513, 139] width 350 height 81
paste textarea ""Stop relying on luck – build a plan that drives consistent results and sustain…"
type textarea ""Stop relying on luck – build a plan that drives consistent results and sustain…"
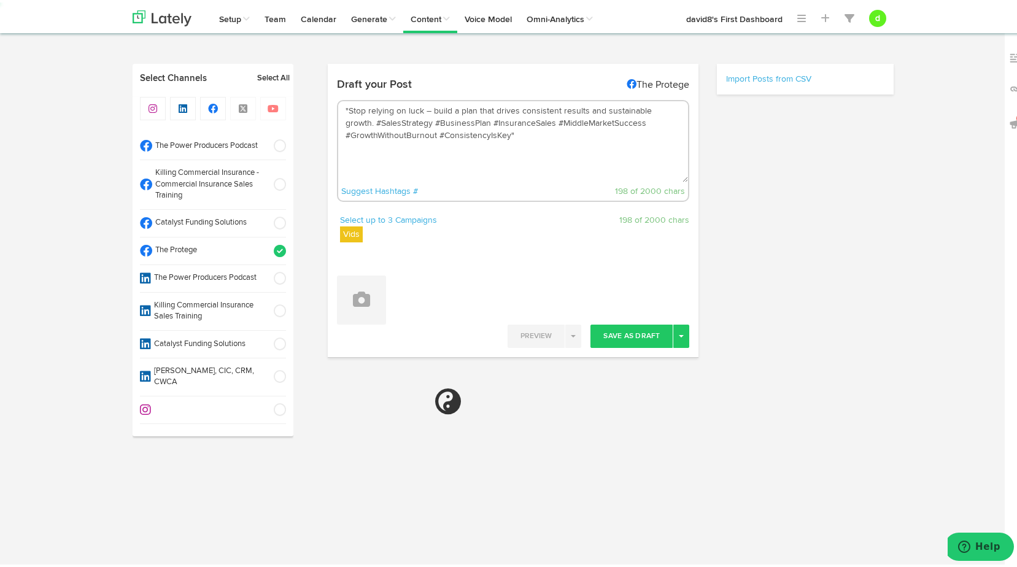
click at [343, 106] on textarea ""Stop relying on luck – build a plan that drives consistent results and sustain…" at bounding box center [513, 139] width 350 height 81
select select "11"
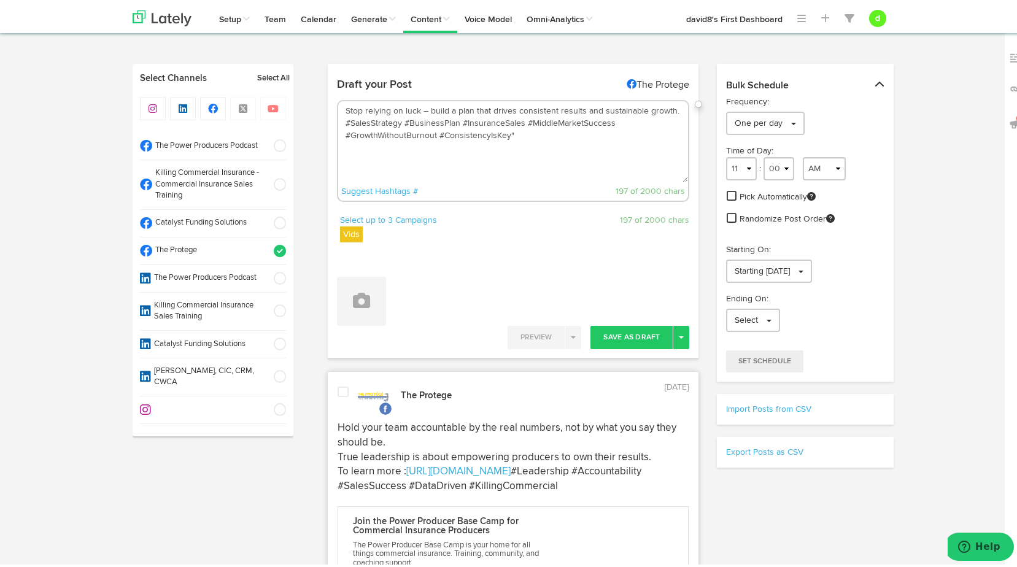
click at [513, 137] on textarea "Stop relying on luck – build a plan that drives consistent results and sustaina…" at bounding box center [513, 139] width 350 height 81
click at [674, 109] on textarea "Stop relying on luck – build a plan that drives consistent results and sustaina…" at bounding box center [513, 139] width 350 height 81
click at [379, 117] on textarea "Stop relying on luck – build a plan that drives consistent results and sustaina…" at bounding box center [513, 139] width 350 height 81
type textarea "Stop relying on luck – build a plan that drives consistent results and sustaina…"
